Goal: Task Accomplishment & Management: Use online tool/utility

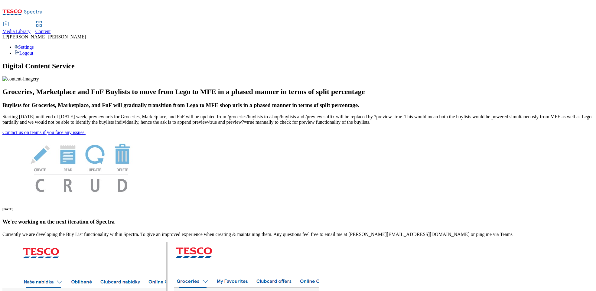
click at [31, 29] on span "Media Library" at bounding box center [16, 31] width 28 height 5
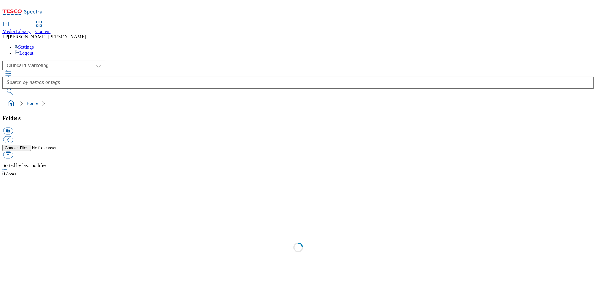
scroll to position [0, 0]
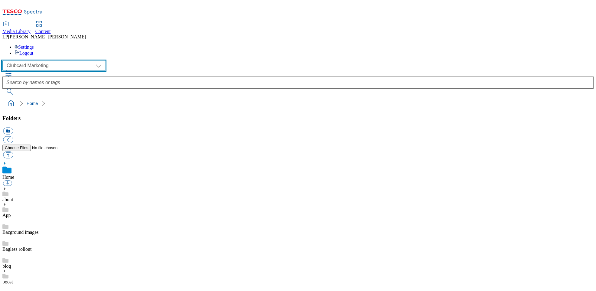
click at [56, 61] on select "Clubcard Marketing Demo Dotcom [GEOGRAPHIC_DATA] Emails GHS Marketing UK GHS Pr…" at bounding box center [53, 66] width 103 height 10
select select "flare-ghs-roi"
click at [4, 61] on select "Clubcard Marketing Demo Dotcom [GEOGRAPHIC_DATA] Emails GHS Marketing UK GHS Pr…" at bounding box center [53, 66] width 103 height 10
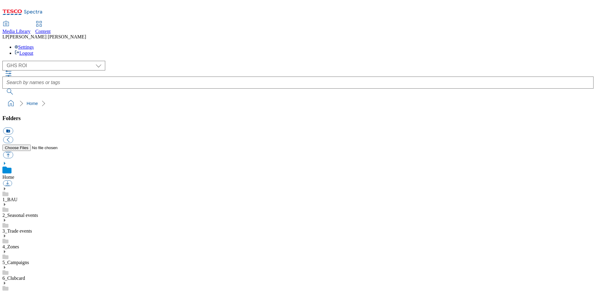
click at [5, 187] on use at bounding box center [5, 188] width 2 height 3
click at [7, 250] on icon at bounding box center [4, 252] width 4 height 4
click at [7, 187] on icon at bounding box center [4, 189] width 4 height 4
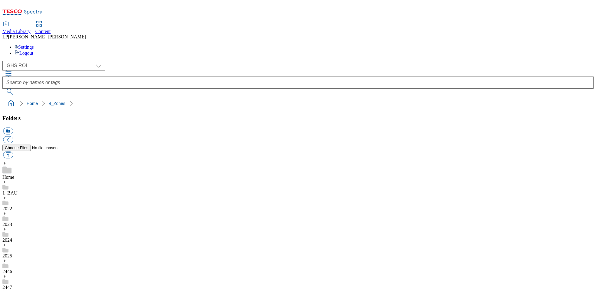
scroll to position [287, 0]
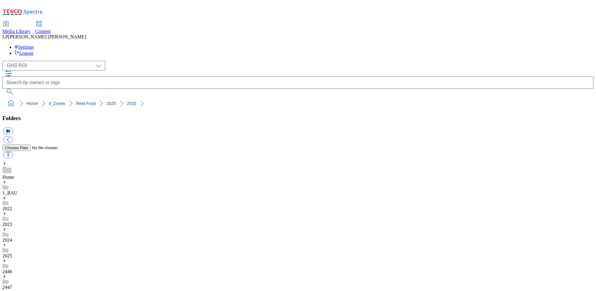
click at [51, 29] on div "Content" at bounding box center [42, 31] width 15 height 5
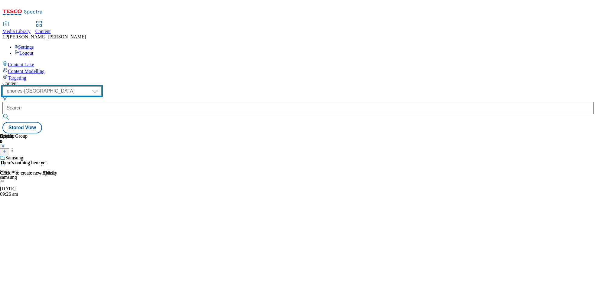
click at [102, 86] on select "dotcom-cz dotcom-hu dotcom-sk fnf-uk ghs-roi ghs-uk group-comms ighs-cz ighs-hu…" at bounding box center [51, 91] width 99 height 10
select select "ghs-roi"
click at [79, 86] on select "dotcom-cz dotcom-hu dotcom-sk fnf-uk ghs-roi ghs-uk group-comms ighs-cz ighs-hu…" at bounding box center [51, 91] width 99 height 10
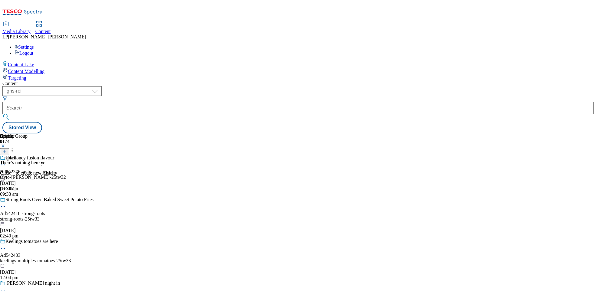
click at [18, 175] on div at bounding box center [9, 175] width 18 height 0
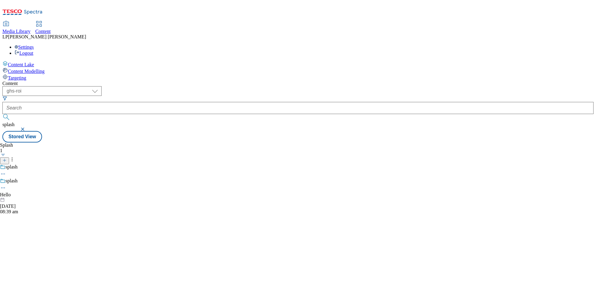
click at [18, 198] on div at bounding box center [9, 198] width 18 height 0
click at [18, 178] on div "splash Hello [DATE] 08:39 am" at bounding box center [9, 196] width 18 height 36
click at [6, 185] on icon at bounding box center [3, 188] width 6 height 6
click at [28, 197] on button "Edit" at bounding box center [20, 200] width 16 height 7
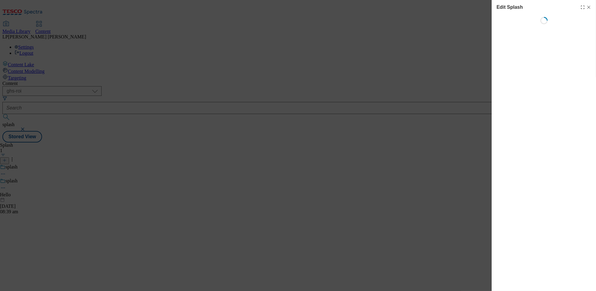
select select "Spring"
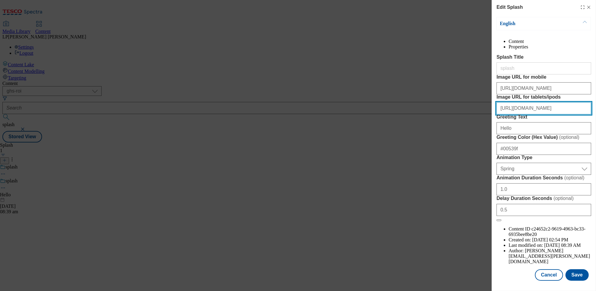
click at [524, 114] on input "[URL][DOMAIN_NAME]" at bounding box center [544, 108] width 95 height 12
paste input "571a7123-039a-4bc1-8494-609fc64f2913/ROI_Splashscreen_Tablet_Fried_Egg"
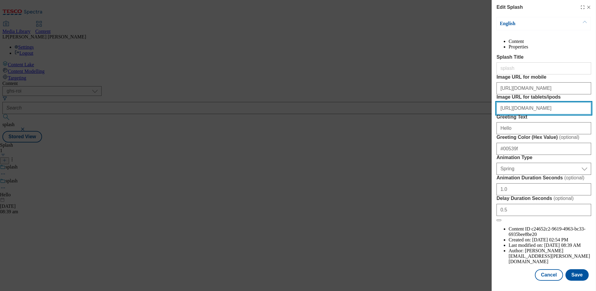
type input "[URL][DOMAIN_NAME]"
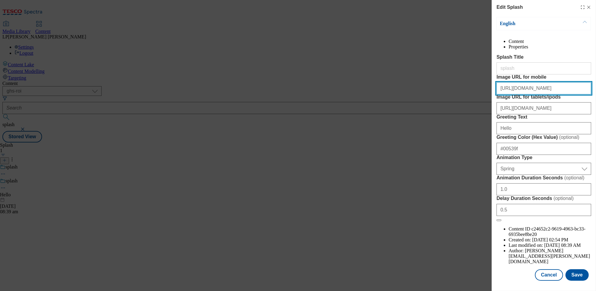
click at [508, 94] on input "[URL][DOMAIN_NAME]" at bounding box center [544, 88] width 95 height 12
paste input "5c7de2ad-ee19-4a6d-94bc-0024046d0371/ROI_Splashscreen_Mobile_Fried_Egg"
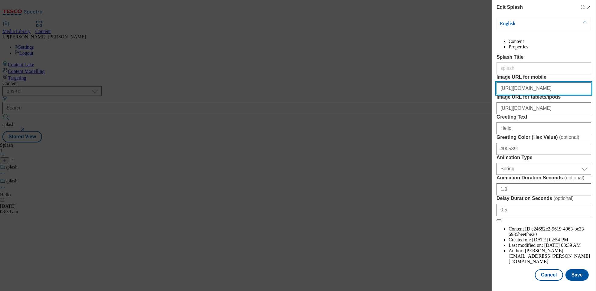
drag, startPoint x: 538, startPoint y: 113, endPoint x: 544, endPoint y: 111, distance: 6.6
click at [538, 94] on input "[URL][DOMAIN_NAME]" at bounding box center [544, 88] width 95 height 12
drag, startPoint x: 554, startPoint y: 110, endPoint x: 453, endPoint y: 109, distance: 100.7
click at [453, 109] on div "Edit Splash English Content Properties Splash Title splash Image URL for mobile…" at bounding box center [298, 145] width 596 height 291
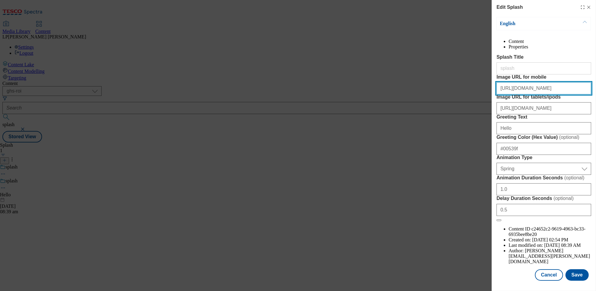
scroll to position [41, 0]
type input "[URL][DOMAIN_NAME]"
click at [576, 280] on button "Save" at bounding box center [577, 274] width 23 height 11
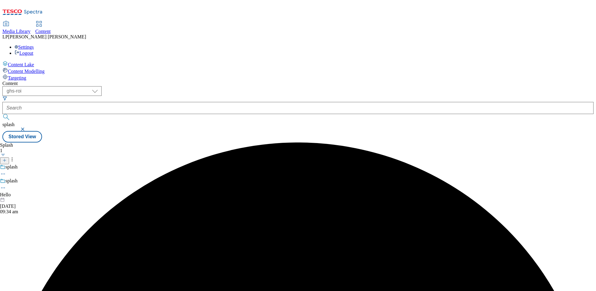
click at [6, 185] on icon at bounding box center [3, 188] width 6 height 6
click at [33, 226] on span "Preview" at bounding box center [26, 228] width 14 height 5
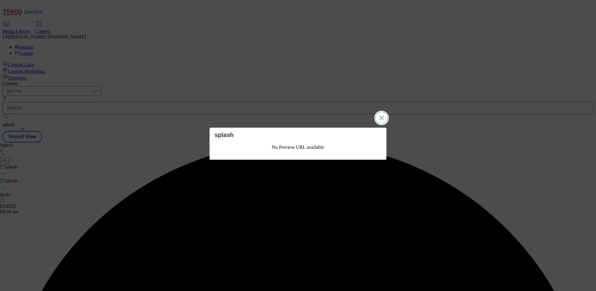
click at [383, 120] on button "Close Modal" at bounding box center [382, 118] width 12 height 12
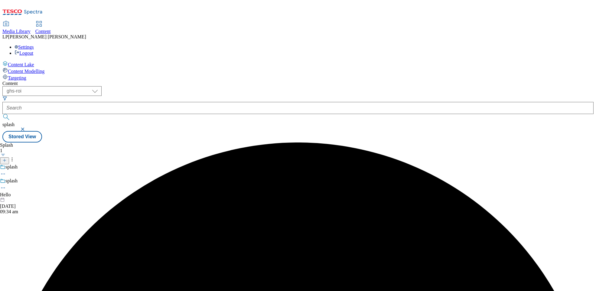
click at [6, 185] on icon at bounding box center [3, 188] width 6 height 6
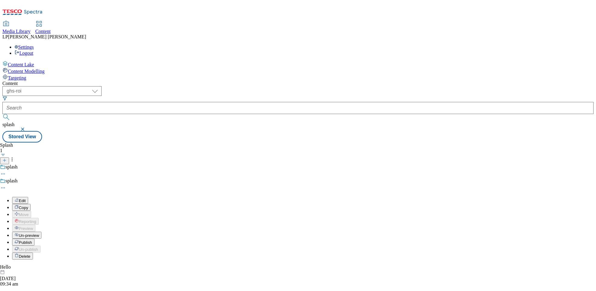
click at [32, 240] on span "Publish" at bounding box center [25, 242] width 13 height 5
click at [31, 29] on div "Media Library" at bounding box center [16, 31] width 28 height 5
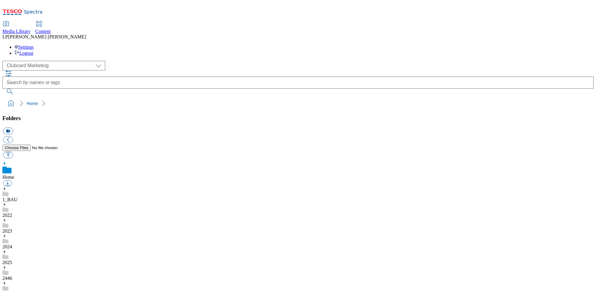
select select "flare-clubcard-mktg"
click at [51, 21] on link "Content" at bounding box center [42, 27] width 15 height 13
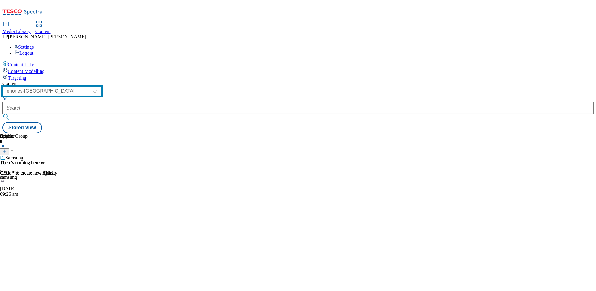
click at [102, 86] on select "dotcom-cz dotcom-hu dotcom-sk fnf-uk ghs-roi ghs-uk group-comms ighs-cz ighs-hu…" at bounding box center [51, 91] width 99 height 10
select select "ghs-roi"
click at [79, 86] on select "dotcom-cz dotcom-hu dotcom-sk fnf-uk ghs-roi ghs-uk group-comms ighs-cz ighs-hu…" at bounding box center [51, 91] width 99 height 10
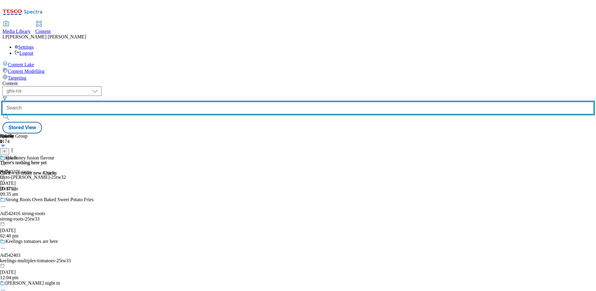
click at [181, 102] on input "text" at bounding box center [297, 108] width 591 height 12
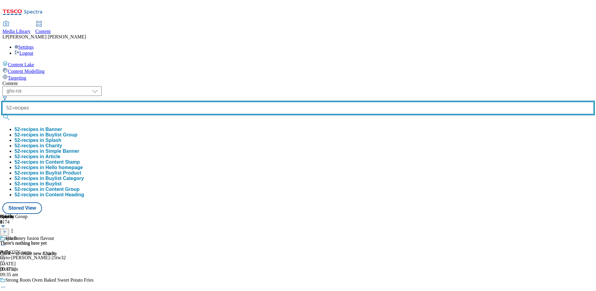
type input "52-recipes"
click at [2, 114] on button "submit" at bounding box center [6, 117] width 8 height 6
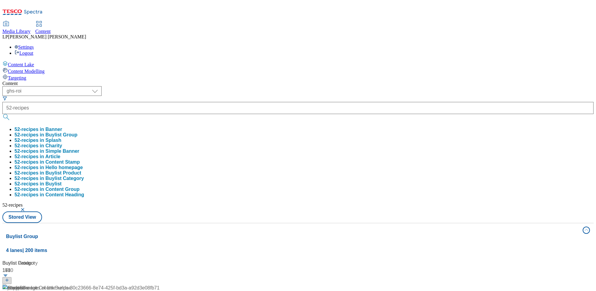
click at [276, 81] on div "Content ( optional ) dotcom-cz dotcom-hu dotcom-sk fnf-uk ghs-roi ghs-uk group-…" at bounding box center [297, 284] width 591 height 406
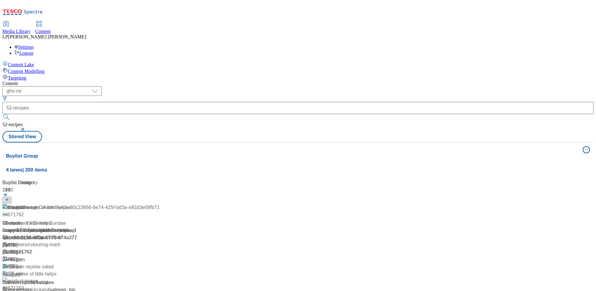
scroll to position [11, 0]
click at [57, 270] on span "52 weeks of little helps" at bounding box center [32, 274] width 49 height 8
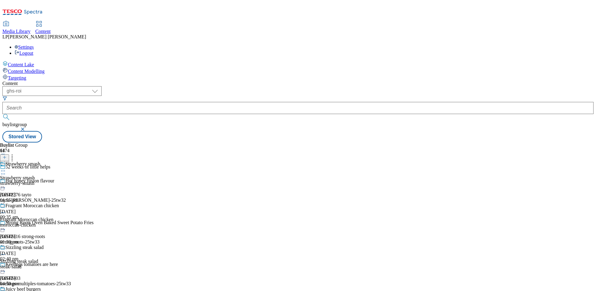
scroll to position [3276, 0]
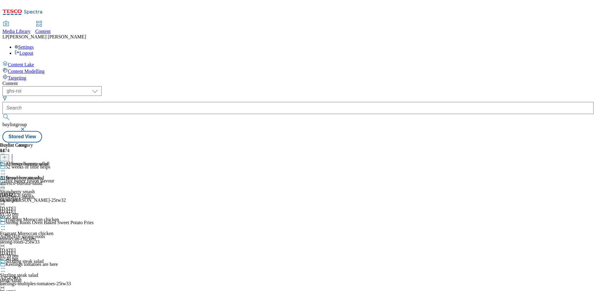
select select "evergreen"
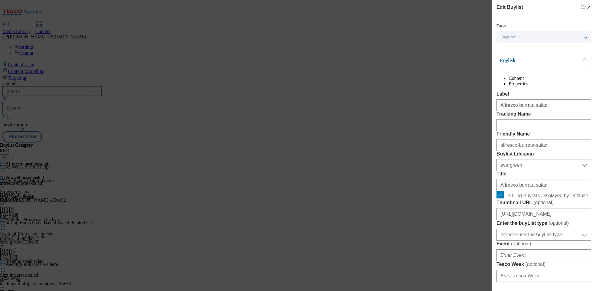
select select "Meal"
drag, startPoint x: 542, startPoint y: 119, endPoint x: 458, endPoint y: 117, distance: 84.4
click at [458, 117] on div "Edit Buylist Tags 1 tags selected buylist English Content Properties Label Alfr…" at bounding box center [298, 145] width 596 height 291
paste input "Bursting"
type input "Bursting burrata salad"
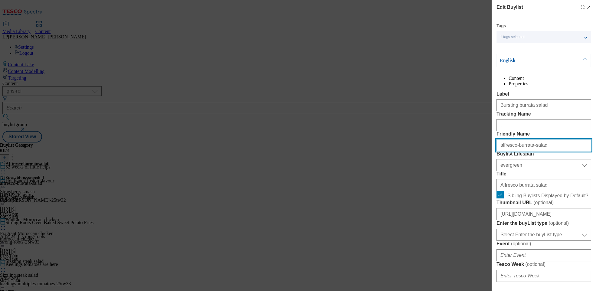
drag, startPoint x: 548, startPoint y: 179, endPoint x: 423, endPoint y: 178, distance: 125.2
click at [423, 178] on div "Edit Buylist Tags 1 tags selected buylist English Content Properties Label Burs…" at bounding box center [298, 145] width 596 height 291
paste input "Bursting burrata"
click at [502, 151] on input "Bursting burrata salad" at bounding box center [544, 145] width 95 height 12
type input "bursting-burrata-salad"
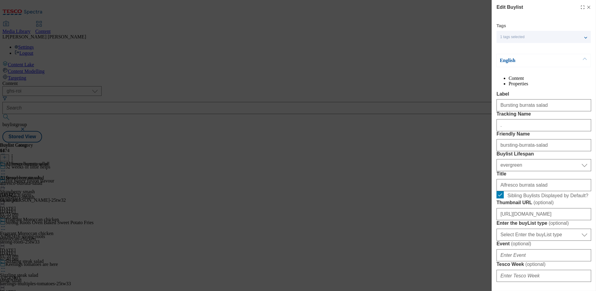
click at [548, 157] on label "Buylist Lifespan" at bounding box center [544, 153] width 95 height 5
click at [548, 171] on select "Select Buylist Lifespan evergreen seasonal tactical" at bounding box center [544, 165] width 95 height 12
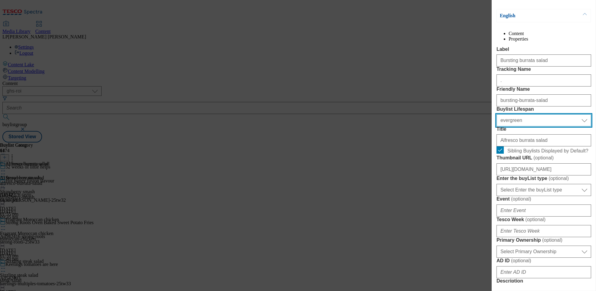
scroll to position [49, 0]
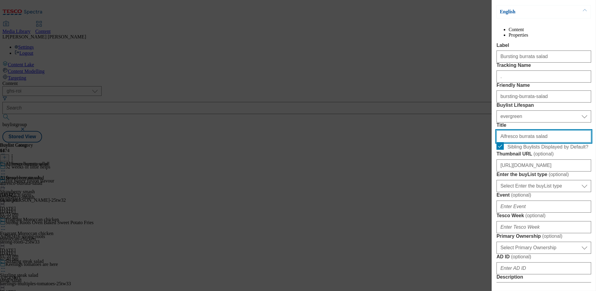
drag, startPoint x: 538, startPoint y: 190, endPoint x: 456, endPoint y: 187, distance: 81.7
click at [456, 187] on div "Edit Buylist Tags 1 tags selected buylist English Content Properties Label Burs…" at bounding box center [298, 145] width 596 height 291
paste input "Bursting"
type input "Bursting burrata salad"
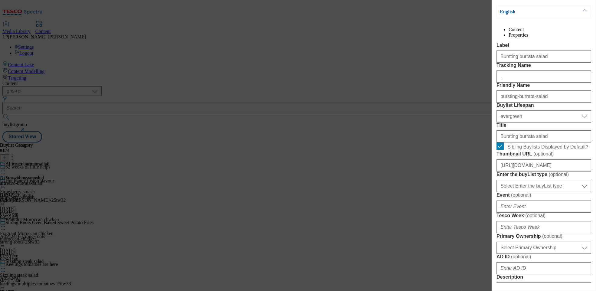
click at [557, 37] on li "Properties" at bounding box center [550, 34] width 83 height 5
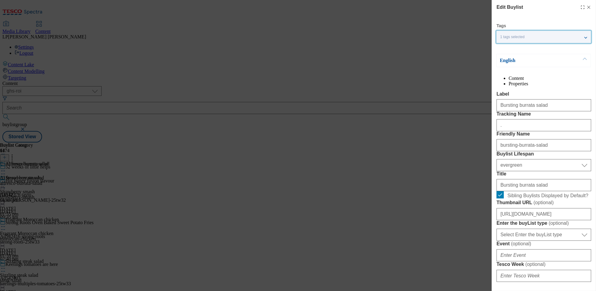
click at [510, 37] on span "1 tags selected" at bounding box center [512, 37] width 25 height 5
click at [531, 66] on div "English" at bounding box center [544, 60] width 94 height 13
click at [522, 80] on li "Content" at bounding box center [550, 78] width 83 height 5
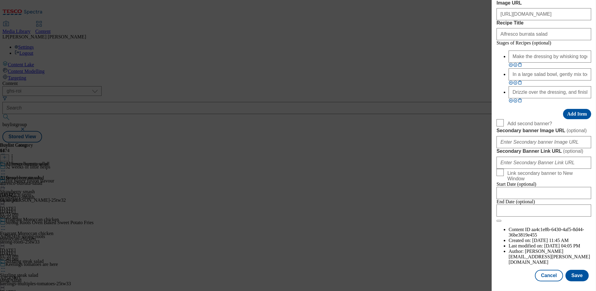
scroll to position [498, 0]
click at [525, 63] on input "Make the dressing by whisking together 2½ tablespoons olive oil and the juice o…" at bounding box center [550, 57] width 83 height 12
click at [532, 63] on input "Make the dressing by whisking together 2½ tablespoons olive oil and the juice o…" at bounding box center [550, 57] width 83 height 12
click at [530, 63] on input "Make the dressing by whisking together 2½ tablespoons olive oil and the juice o…" at bounding box center [550, 57] width 83 height 12
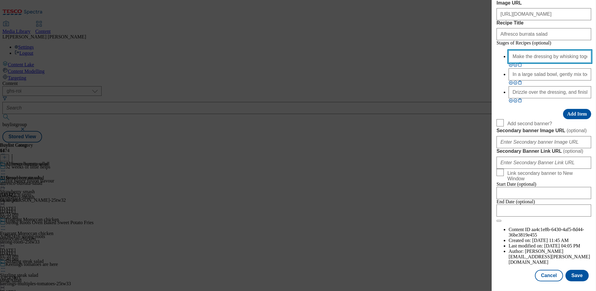
click at [530, 63] on input "Make the dressing by whisking together 2½ tablespoons olive oil and the juice o…" at bounding box center [550, 57] width 83 height 12
paste input "Modal"
click at [533, 63] on input "Modal" at bounding box center [550, 57] width 83 height 12
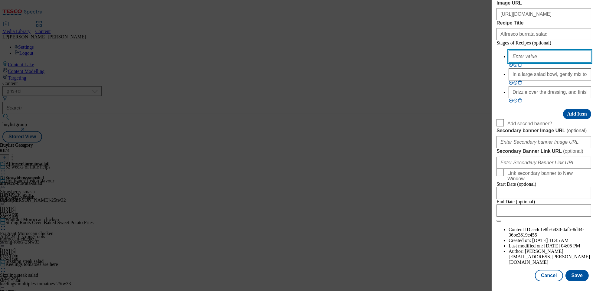
paste input "Modal"
paste input "Make the dressing by whisking together 2½ tablespoons olive oil and the juice o…"
click at [535, 63] on input "Make the dressing by whisking together 2½ tablespoons olive oil and the juice o…" at bounding box center [550, 57] width 83 height 12
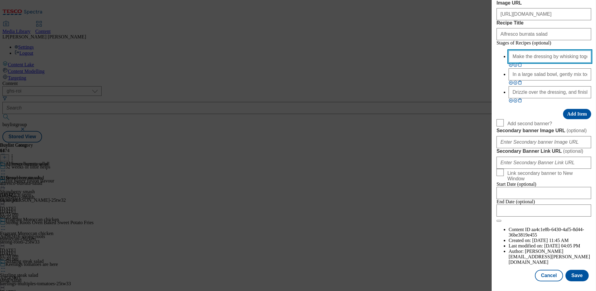
drag, startPoint x: 554, startPoint y: 183, endPoint x: 452, endPoint y: 182, distance: 101.6
click at [452, 182] on div "Edit Buylist Tags 1 tags selected buylist English Content Properties Label Burs…" at bounding box center [298, 145] width 596 height 291
type input "Make the dressing by whisking together 2½ tablespoons olive oil and the juice o…"
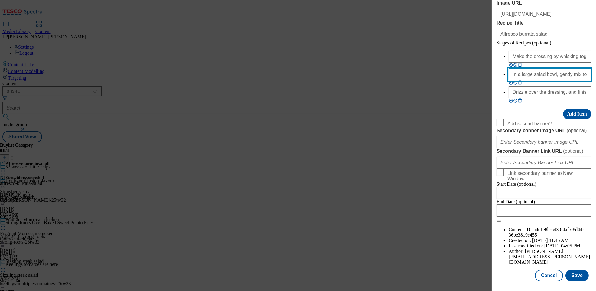
click at [520, 80] on input "In a large salad bowl, gently mix together 400g sliced Tesco Finest vine tomato…" at bounding box center [550, 74] width 83 height 12
click at [527, 80] on input "In a large salad bowl, gently mix together 400g sliced Tesco Finest vine tomato…" at bounding box center [550, 74] width 83 height 12
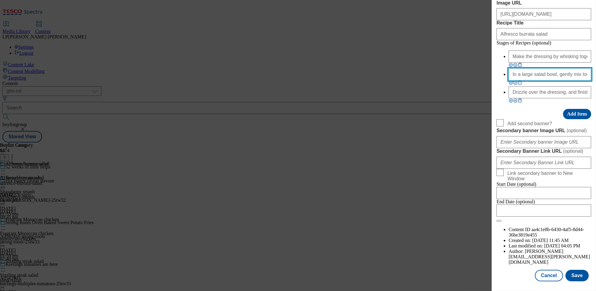
scroll to position [0, 354]
click at [545, 80] on input "In a large salad bowl, gently mix together 400g sliced Tesco Finest vine tomato…" at bounding box center [550, 74] width 83 height 12
drag, startPoint x: 553, startPoint y: 202, endPoint x: 465, endPoint y: 201, distance: 88.6
click at [465, 201] on div "Edit Buylist Tags 1 tags selected buylist English Content Properties Label Burs…" at bounding box center [298, 145] width 596 height 291
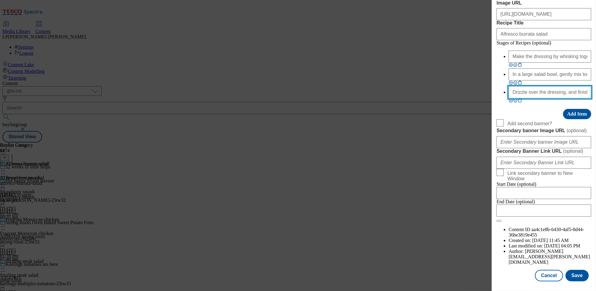
click at [531, 98] on input "Drizzle over the dressing, and finish with a handful of fresh basil leaves." at bounding box center [550, 92] width 83 height 12
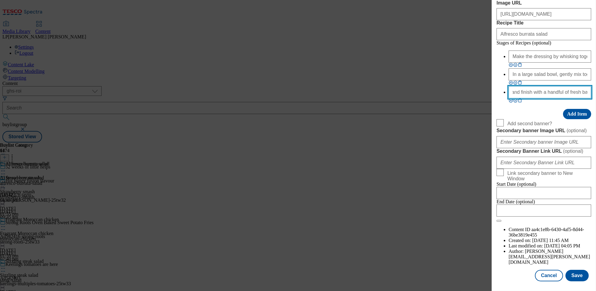
click at [546, 98] on input "Drizzle over the dressing, and finish with a handful of fresh basil leaves." at bounding box center [550, 92] width 83 height 12
drag, startPoint x: 557, startPoint y: 223, endPoint x: 462, endPoint y: 223, distance: 94.7
click at [462, 223] on div "Edit Buylist Tags 1 tags selected buylist English Content Properties Label Burs…" at bounding box center [298, 145] width 596 height 291
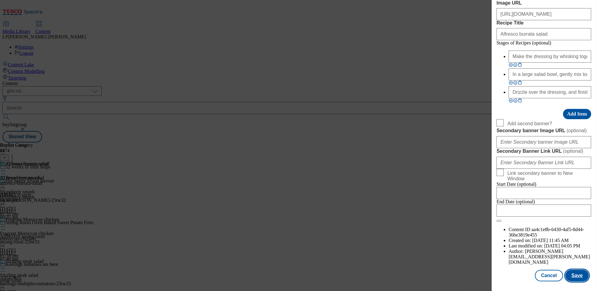
click at [576, 276] on button "Save" at bounding box center [577, 275] width 23 height 11
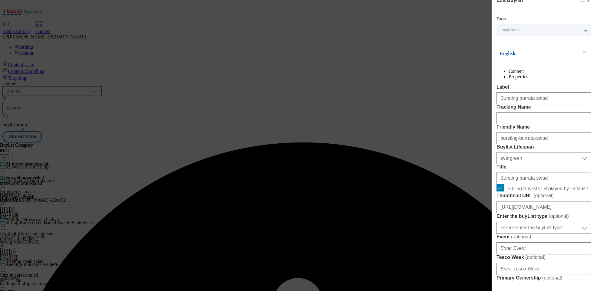
scroll to position [0, 0]
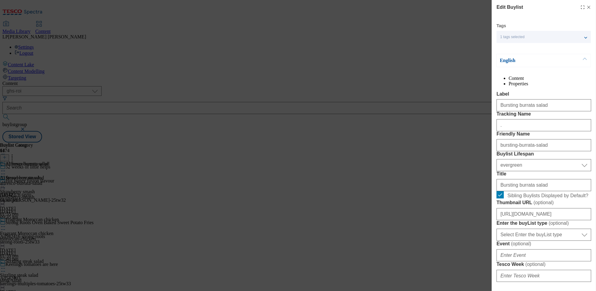
click at [522, 131] on input "." at bounding box center [544, 125] width 95 height 12
click at [517, 137] on label "Friendly Name" at bounding box center [544, 133] width 95 height 5
click at [517, 151] on input "bursting-burrata-salad" at bounding box center [544, 145] width 95 height 12
click at [543, 111] on input "Bursting burrata salad" at bounding box center [544, 105] width 95 height 12
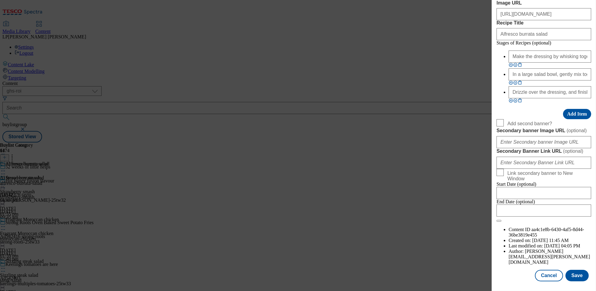
scroll to position [634, 0]
click at [578, 275] on button "Save" at bounding box center [577, 275] width 23 height 11
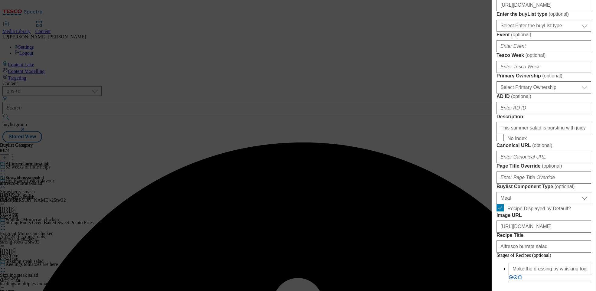
scroll to position [0, 0]
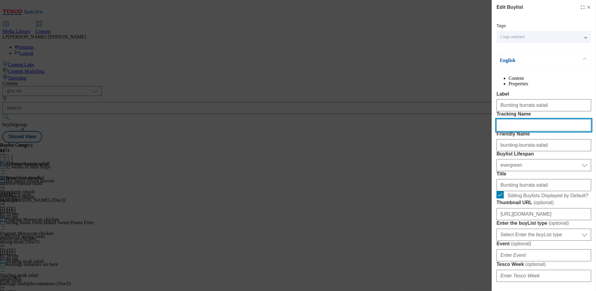
click at [509, 131] on input "." at bounding box center [544, 125] width 95 height 12
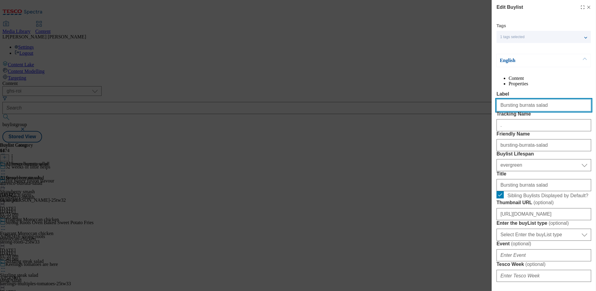
click at [554, 111] on input "Bursting burrata salad" at bounding box center [544, 105] width 95 height 12
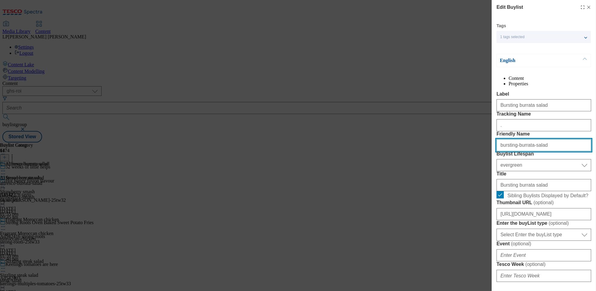
click at [548, 151] on input "bursting-burrata-salad" at bounding box center [544, 145] width 95 height 12
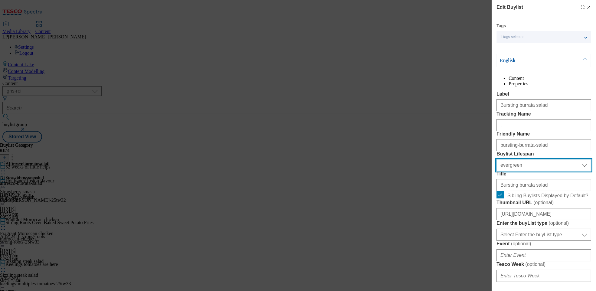
click at [531, 171] on select "Select Buylist Lifespan evergreen seasonal tactical" at bounding box center [544, 165] width 95 height 12
click at [497, 171] on select "Select Buylist Lifespan evergreen seasonal tactical" at bounding box center [544, 165] width 95 height 12
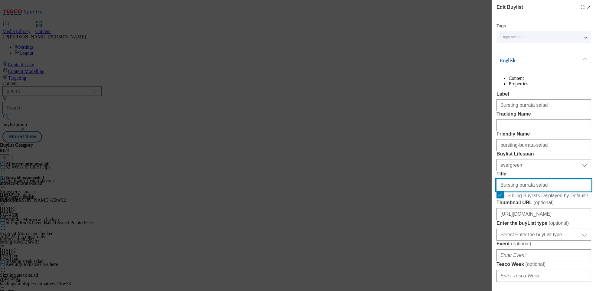
click at [548, 191] on input "Bursting burrata salad" at bounding box center [544, 185] width 95 height 12
click at [500, 191] on input "Bursting burrata salad" at bounding box center [544, 185] width 95 height 12
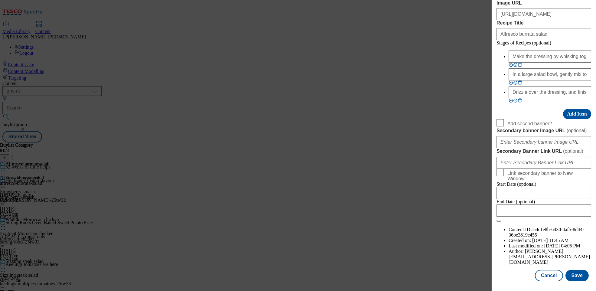
scroll to position [634, 0]
click at [576, 276] on button "Save" at bounding box center [577, 275] width 23 height 11
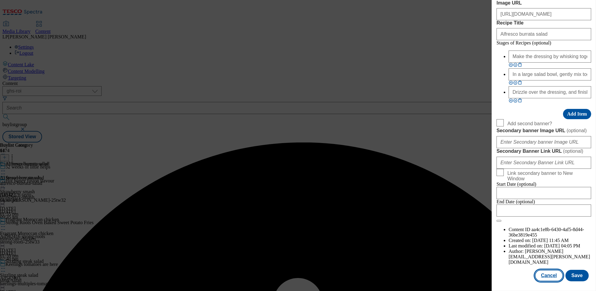
click at [550, 277] on button "Cancel" at bounding box center [549, 275] width 28 height 11
select select "evergreen"
select select "Meal"
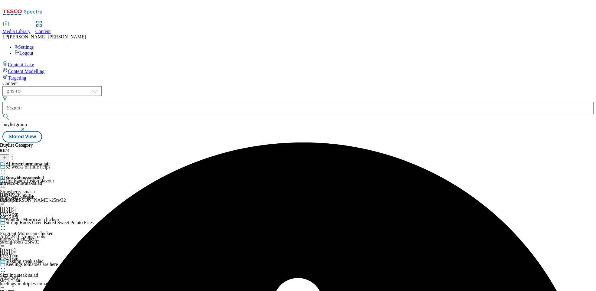
scroll to position [448, 0]
click at [6, 168] on icon at bounding box center [3, 171] width 6 height 6
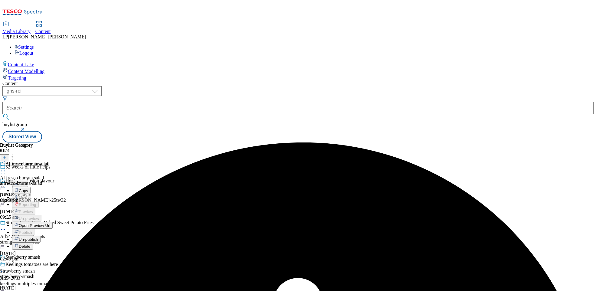
click at [26, 181] on span "Edit" at bounding box center [22, 183] width 7 height 5
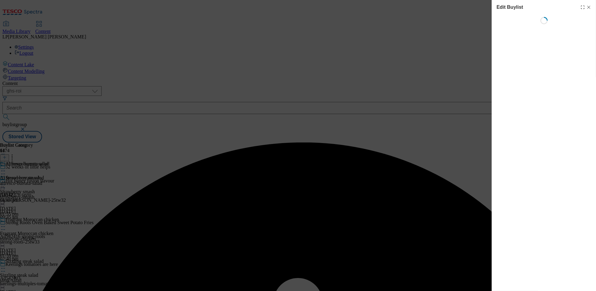
select select "evergreen"
select select "Meal"
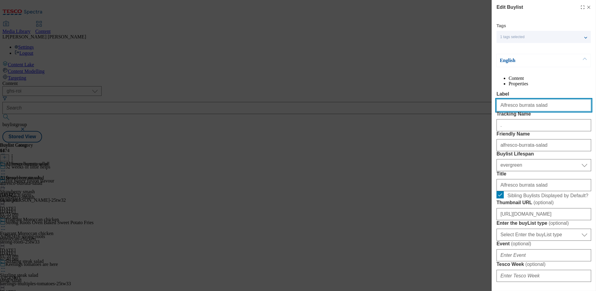
click at [540, 111] on input "Alfresco burrata salad" at bounding box center [544, 105] width 95 height 12
drag, startPoint x: 547, startPoint y: 118, endPoint x: 414, endPoint y: 109, distance: 133.4
click at [414, 110] on div "Edit Buylist Tags 1 tags selected buylist English Content Properties Label Alfr…" at bounding box center [298, 145] width 596 height 291
paste input "Drizzle over the dressing, and finish with a handful of fresh basil leaves."
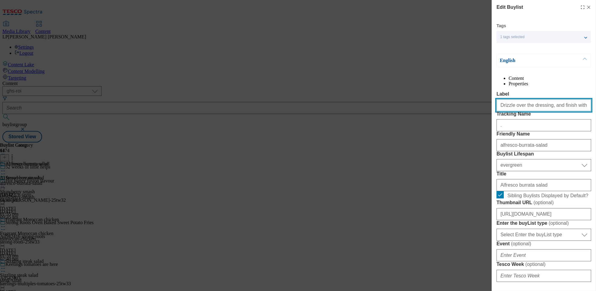
click at [539, 111] on input "Drizzle over the dressing, and finish with a handful of fresh basil leaves." at bounding box center [544, 105] width 95 height 12
paste input "Bursting burrata salad"
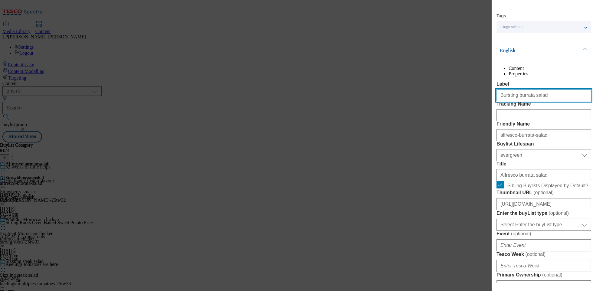
scroll to position [11, 0]
type input "Bursting burrata salad"
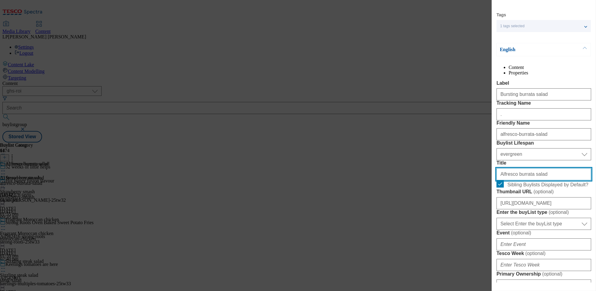
drag, startPoint x: 551, startPoint y: 230, endPoint x: 436, endPoint y: 224, distance: 115.4
click at [436, 224] on div "Edit Buylist Tags 1 tags selected buylist English Content Properties Label Burs…" at bounding box center [298, 145] width 596 height 291
paste input "Bursting"
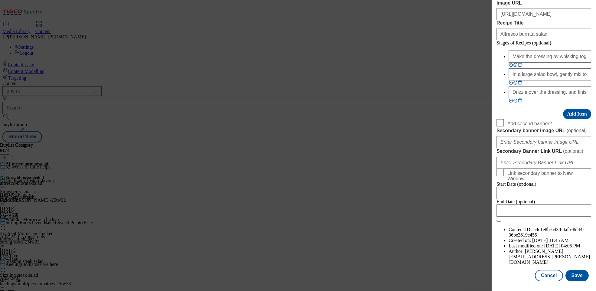
scroll to position [634, 0]
type input "Bursting burrata salad"
click at [578, 279] on button "Save" at bounding box center [577, 275] width 23 height 11
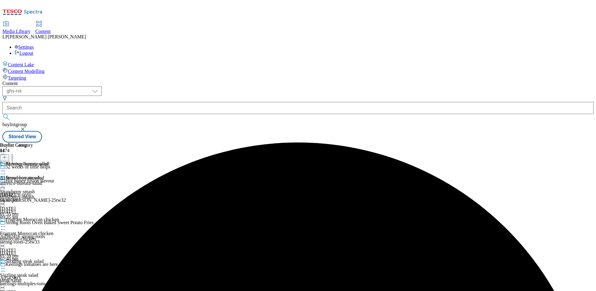
click at [6, 168] on icon at bounding box center [3, 171] width 6 height 6
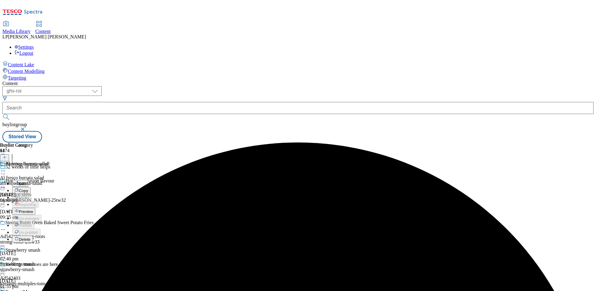
click at [33, 209] on span "Preview" at bounding box center [26, 211] width 14 height 5
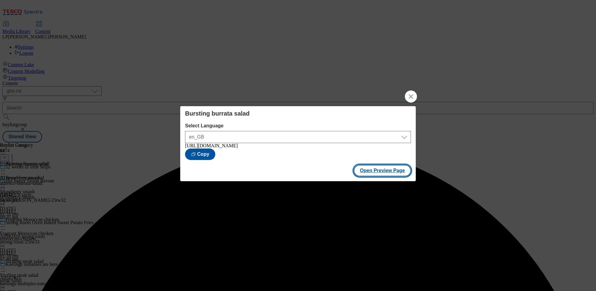
click at [384, 172] on button "Open Preview Page" at bounding box center [382, 170] width 57 height 11
click at [411, 97] on button "Close Modal" at bounding box center [411, 96] width 12 height 12
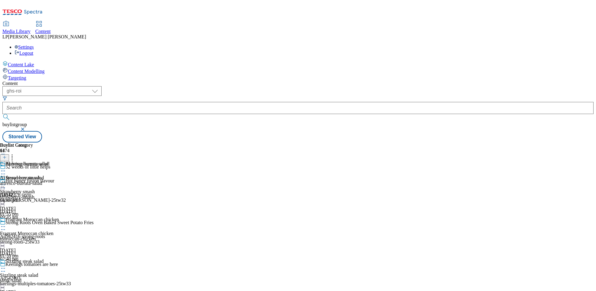
click at [6, 168] on icon at bounding box center [3, 171] width 6 height 6
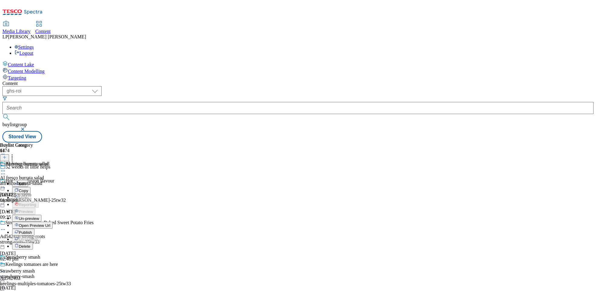
click at [32, 230] on span "Publish" at bounding box center [25, 232] width 13 height 5
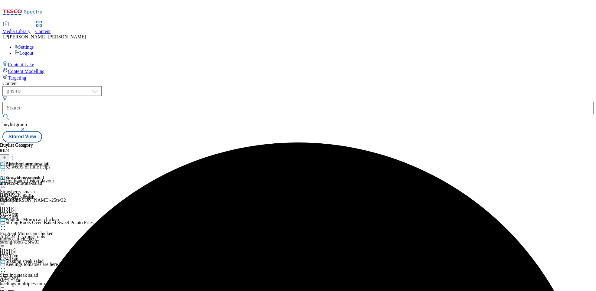
click at [6, 168] on icon at bounding box center [3, 171] width 6 height 6
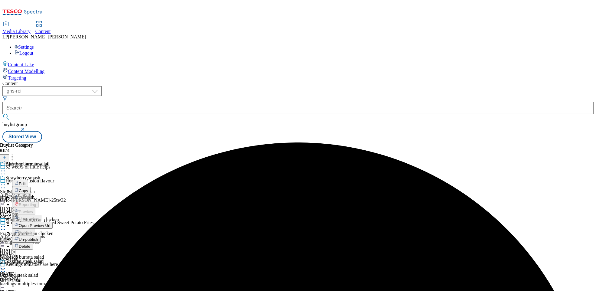
click at [28, 180] on button "Edit" at bounding box center [20, 183] width 16 height 7
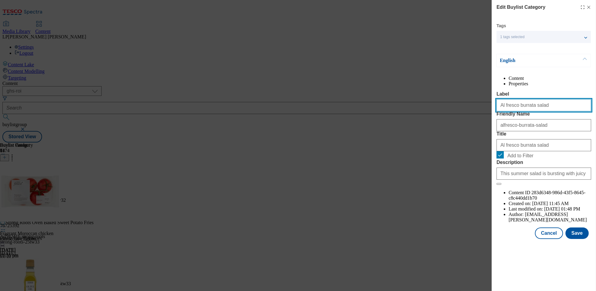
drag, startPoint x: 542, startPoint y: 119, endPoint x: 408, endPoint y: 117, distance: 134.0
click at [408, 117] on div "Edit Buylist Category Tags 1 tags selected buylist category English Content Pro…" at bounding box center [298, 145] width 596 height 291
paste input "Bursting"
type input "Bursting burrata salad"
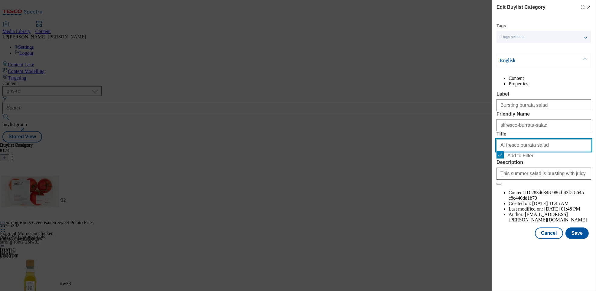
drag, startPoint x: 544, startPoint y: 179, endPoint x: 451, endPoint y: 179, distance: 93.5
click at [451, 179] on div "Edit Buylist Category Tags 1 tags selected buylist category English Content Pro…" at bounding box center [298, 145] width 596 height 291
paste input "Bursting"
type input "Bursting burrata salad"
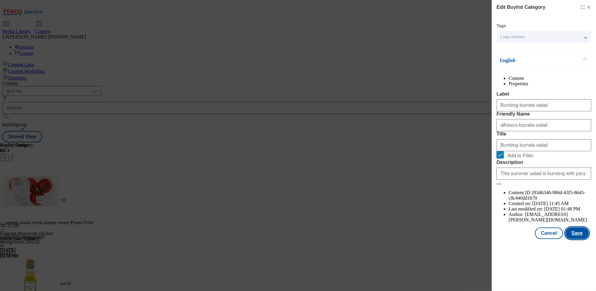
click at [574, 239] on button "Save" at bounding box center [577, 232] width 23 height 11
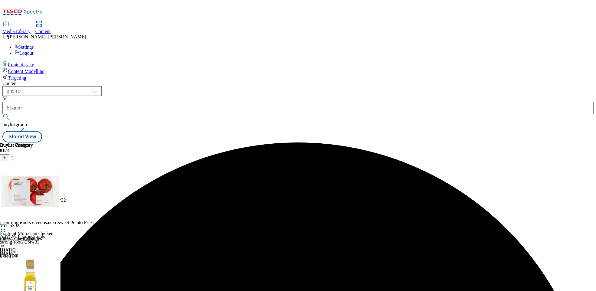
click at [6, 182] on icon at bounding box center [3, 185] width 6 height 6
click at [33, 223] on span "Preview" at bounding box center [26, 225] width 14 height 5
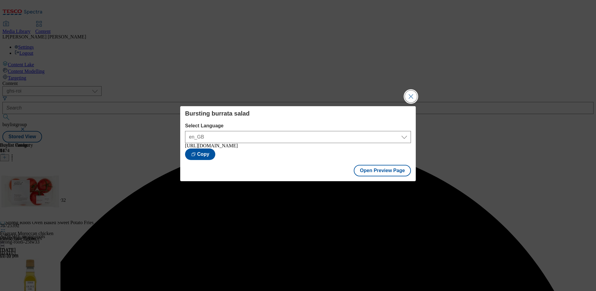
click at [412, 98] on button "Close Modal" at bounding box center [411, 96] width 12 height 12
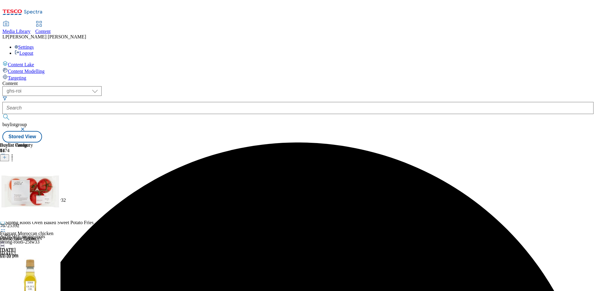
click at [6, 182] on icon at bounding box center [3, 185] width 6 height 6
click at [32, 244] on span "Publish" at bounding box center [25, 246] width 13 height 5
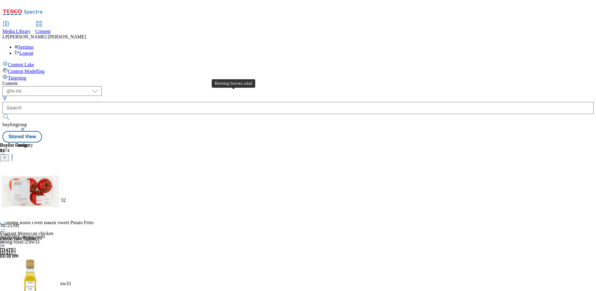
click at [48, 161] on span "Bursting burrata salad" at bounding box center [26, 164] width 43 height 7
click at [31, 29] on span "Media Library" at bounding box center [16, 31] width 28 height 5
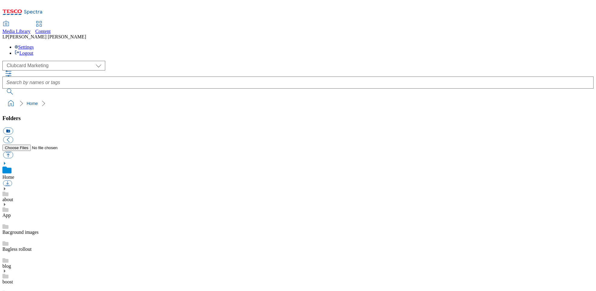
scroll to position [1, 0]
click at [30, 61] on select "Clubcard Marketing Demo Dotcom [GEOGRAPHIC_DATA] Emails GHS Marketing UK GHS Pr…" at bounding box center [53, 66] width 103 height 10
select select "flare-ghs-roi"
click at [4, 61] on select "Clubcard Marketing Demo Dotcom [GEOGRAPHIC_DATA] Emails GHS Marketing UK GHS Pr…" at bounding box center [53, 66] width 103 height 10
click at [38, 61] on select "Clubcard Marketing Demo Dotcom [GEOGRAPHIC_DATA] Emails GHS Marketing UK GHS Pr…" at bounding box center [53, 66] width 103 height 10
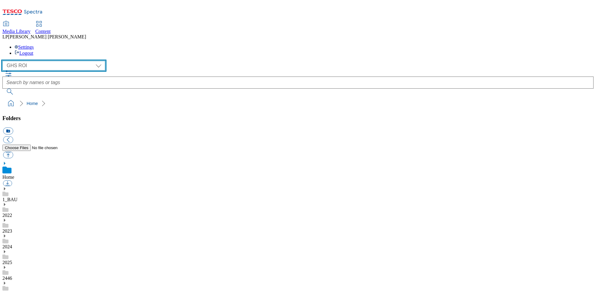
click at [4, 61] on select "Clubcard Marketing Demo Dotcom [GEOGRAPHIC_DATA] Emails GHS Marketing UK GHS Pr…" at bounding box center [53, 66] width 103 height 10
click at [51, 29] on span "Content" at bounding box center [42, 31] width 15 height 5
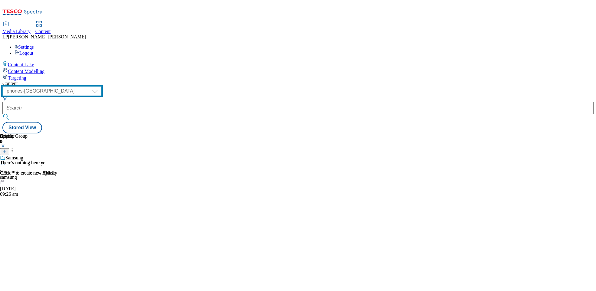
click at [102, 86] on select "dotcom-cz dotcom-hu dotcom-sk fnf-uk ghs-roi ghs-uk group-comms ighs-cz ighs-hu…" at bounding box center [51, 91] width 99 height 10
select select "ghs-roi"
click at [79, 86] on select "dotcom-cz dotcom-hu dotcom-sk fnf-uk ghs-roi ghs-uk group-comms ighs-cz ighs-hu…" at bounding box center [51, 91] width 99 height 10
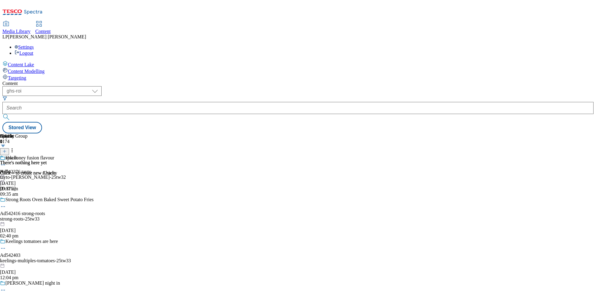
click at [188, 81] on div "Content" at bounding box center [297, 83] width 591 height 5
click at [96, 86] on select "dotcom-cz dotcom-hu dotcom-sk fnf-uk ghs-roi ghs-uk group-comms ighs-cz ighs-hu…" at bounding box center [51, 91] width 99 height 10
click at [31, 29] on span "Media Library" at bounding box center [16, 31] width 28 height 5
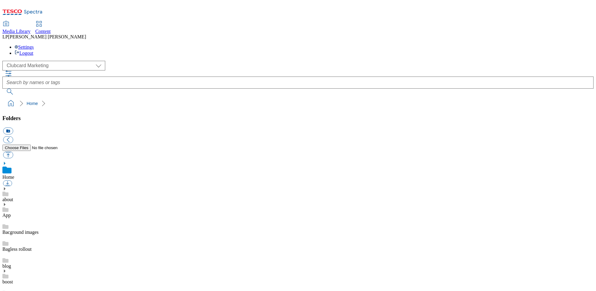
scroll to position [0, 0]
click at [30, 61] on select "Clubcard Marketing Demo Dotcom [GEOGRAPHIC_DATA] Emails GHS Marketing UK GHS Pr…" at bounding box center [53, 66] width 103 height 10
select select "flare-ghs-roi"
click at [4, 61] on select "Clubcard Marketing Demo Dotcom [GEOGRAPHIC_DATA] Emails GHS Marketing UK GHS Pr…" at bounding box center [53, 66] width 103 height 10
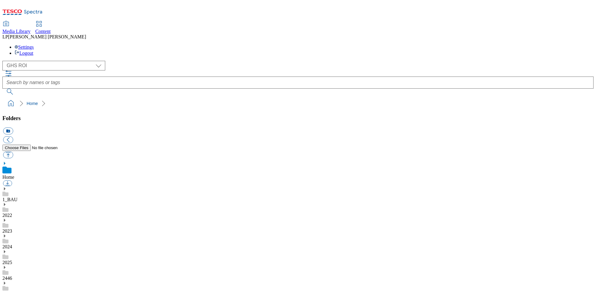
scroll to position [351, 0]
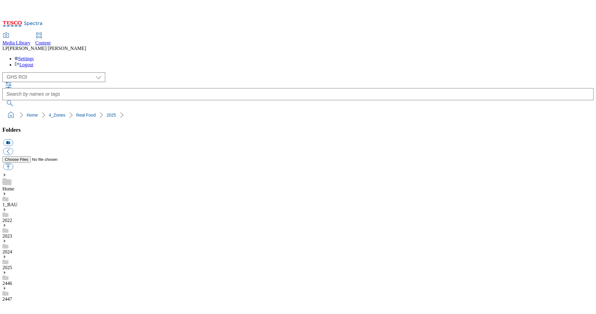
scroll to position [393, 0]
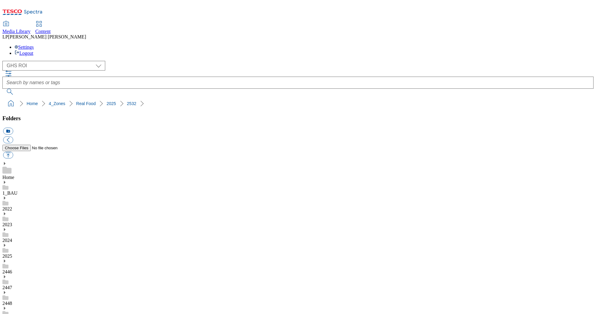
scroll to position [84, 0]
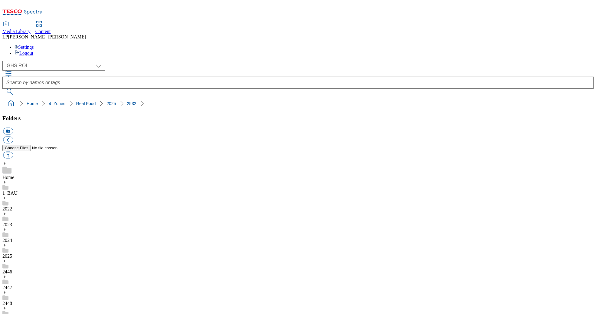
scroll to position [41, 0]
